Goal: Book appointment/travel/reservation

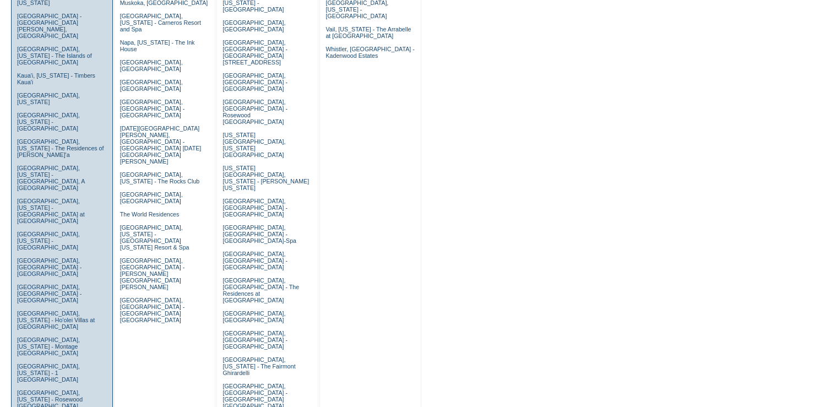
scroll to position [382, 0]
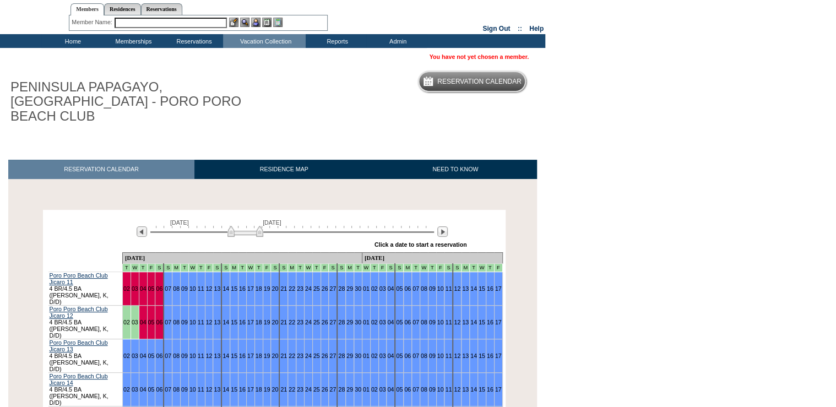
scroll to position [58, 0]
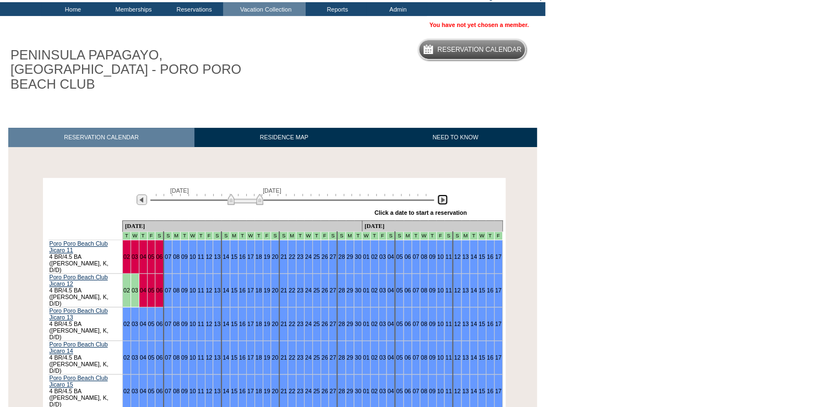
click at [443, 194] on img at bounding box center [442, 199] width 10 height 10
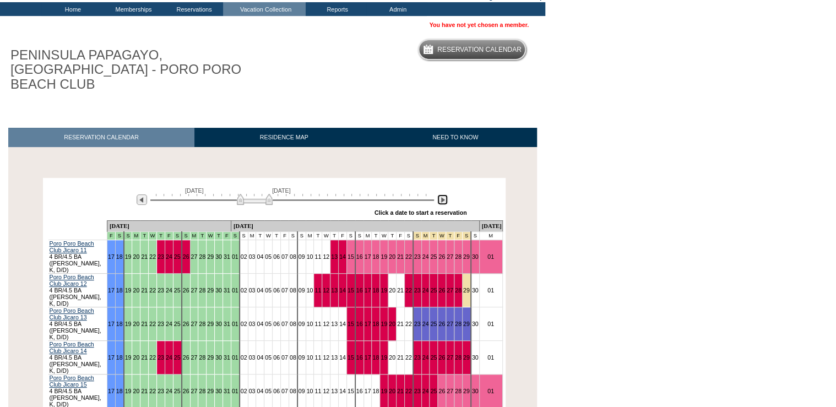
click at [443, 194] on img at bounding box center [442, 199] width 10 height 10
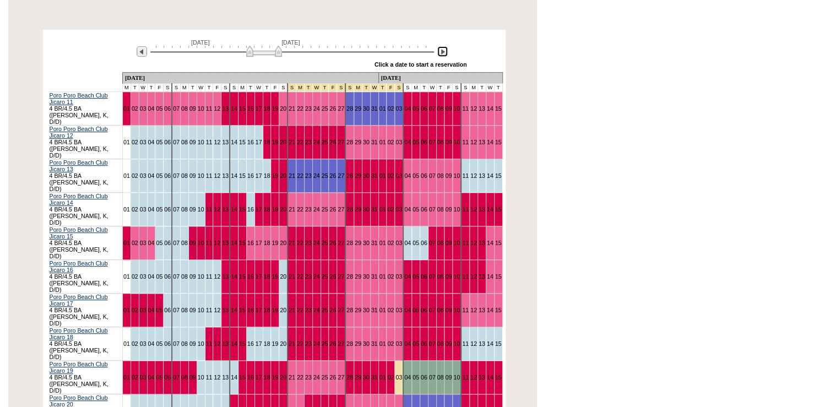
scroll to position [205, 0]
